Goal: Transaction & Acquisition: Purchase product/service

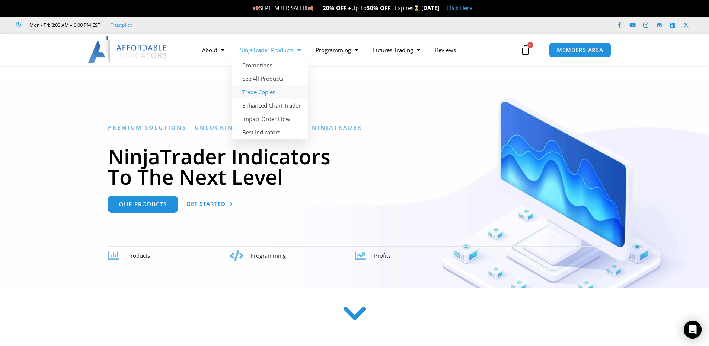
click at [267, 92] on link "Trade Copier" at bounding box center [270, 91] width 76 height 13
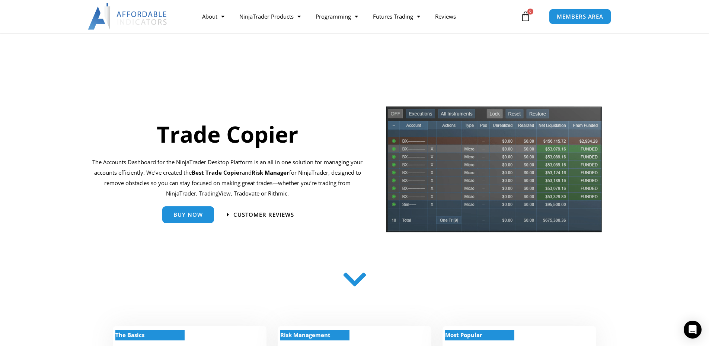
scroll to position [99, 0]
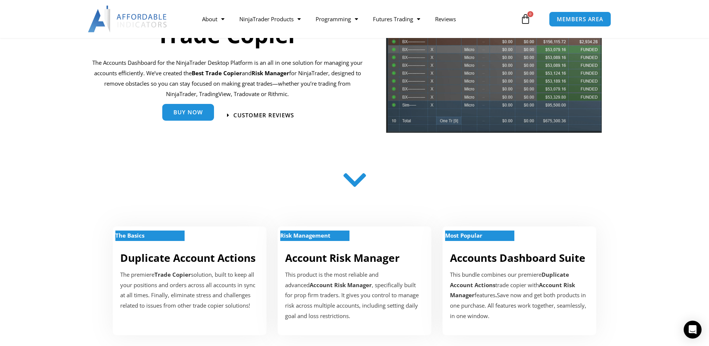
click at [180, 113] on span "Buy Now" at bounding box center [188, 114] width 29 height 6
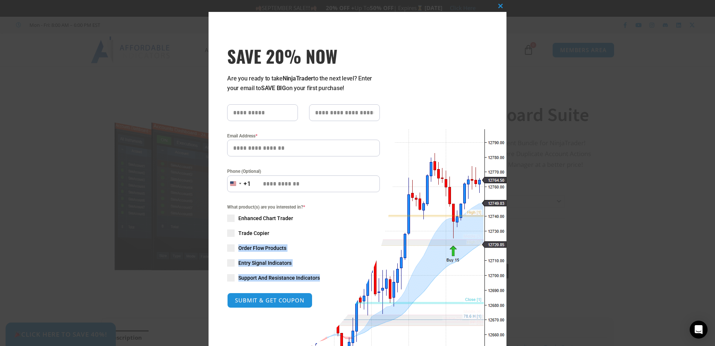
drag, startPoint x: 417, startPoint y: 271, endPoint x: 421, endPoint y: 288, distance: 18.1
click at [408, 231] on div "Close this module SAVE 20% NOW Are you ready to take NinjaTrader to the next le…" at bounding box center [358, 198] width 298 height 373
click at [419, 286] on div "Close this module SAVE 20% NOW Are you ready to take NinjaTrader to the next le…" at bounding box center [358, 198] width 298 height 373
click at [548, 238] on div "Close this module SAVE 20% NOW Are you ready to take NinjaTrader to the next le…" at bounding box center [357, 173] width 715 height 346
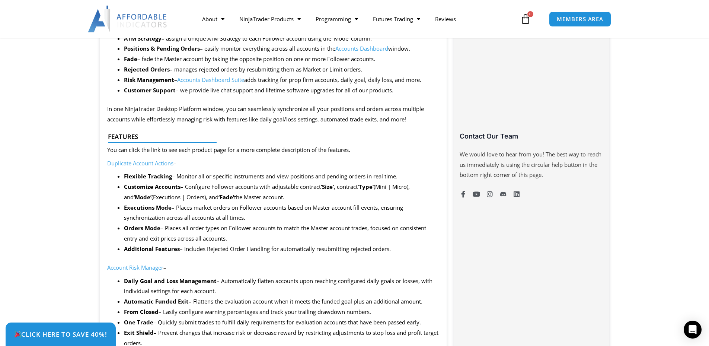
scroll to position [397, 0]
